Goal: Task Accomplishment & Management: Use online tool/utility

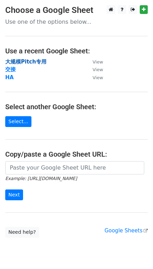
click at [34, 60] on strong "大规模Pitch专用" at bounding box center [25, 62] width 41 height 6
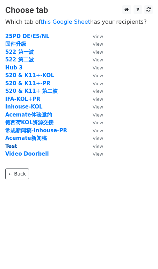
click at [11, 145] on strong "Test" at bounding box center [11, 146] width 12 height 6
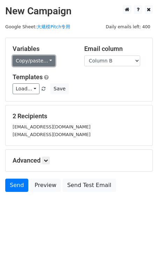
click at [44, 63] on link "Copy/paste..." at bounding box center [34, 60] width 43 height 11
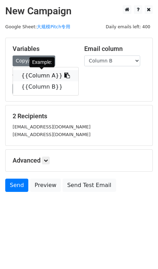
click at [42, 72] on link "{{Column A}}" at bounding box center [45, 75] width 65 height 11
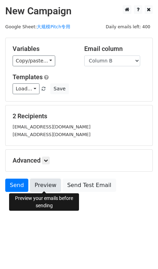
click at [52, 181] on link "Preview" at bounding box center [45, 185] width 31 height 13
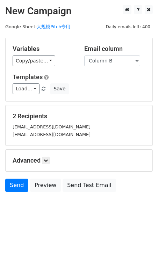
drag, startPoint x: 15, startPoint y: 50, endPoint x: 39, endPoint y: 48, distance: 23.9
click at [39, 48] on h5 "Variables" at bounding box center [43, 49] width 61 height 8
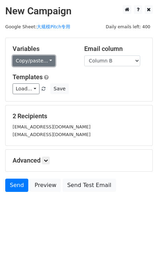
click at [31, 59] on link "Copy/paste..." at bounding box center [34, 60] width 43 height 11
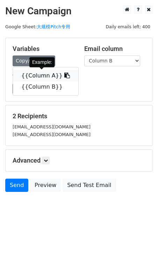
click at [64, 74] on icon at bounding box center [67, 76] width 6 height 6
copy h5 "ariables"
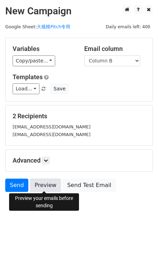
click at [58, 188] on link "Preview" at bounding box center [45, 185] width 31 height 13
